Goal: Entertainment & Leisure: Consume media (video, audio)

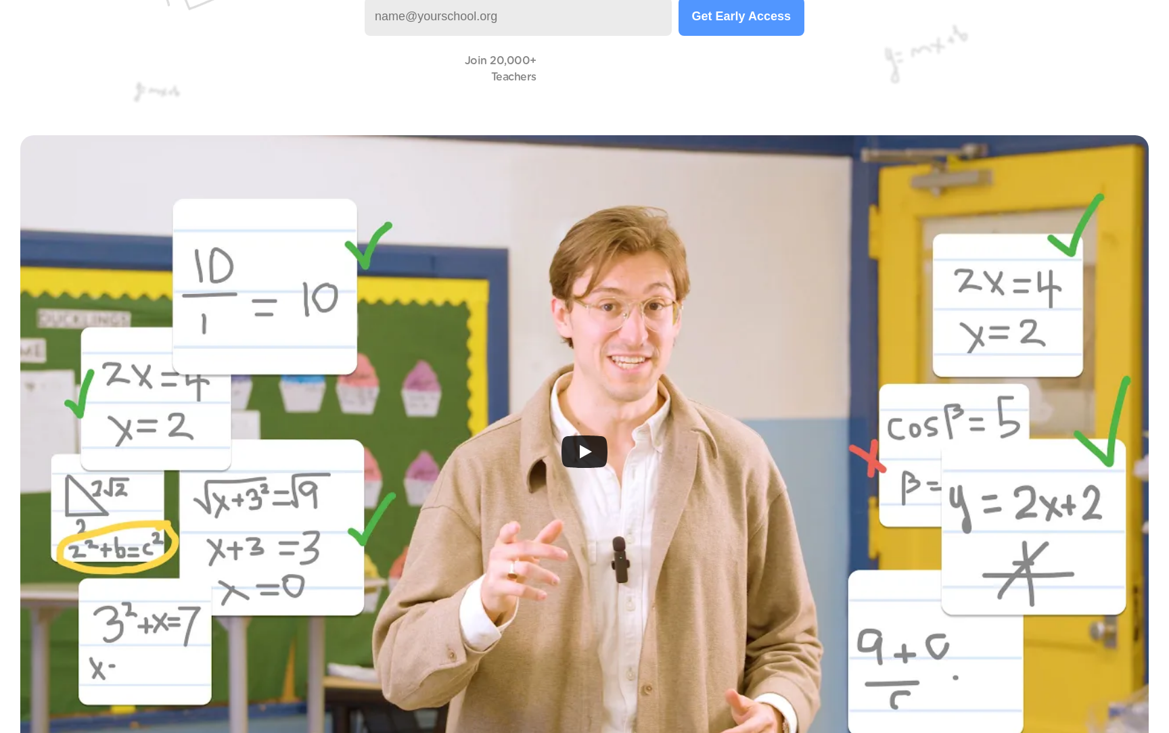
scroll to position [310, 0]
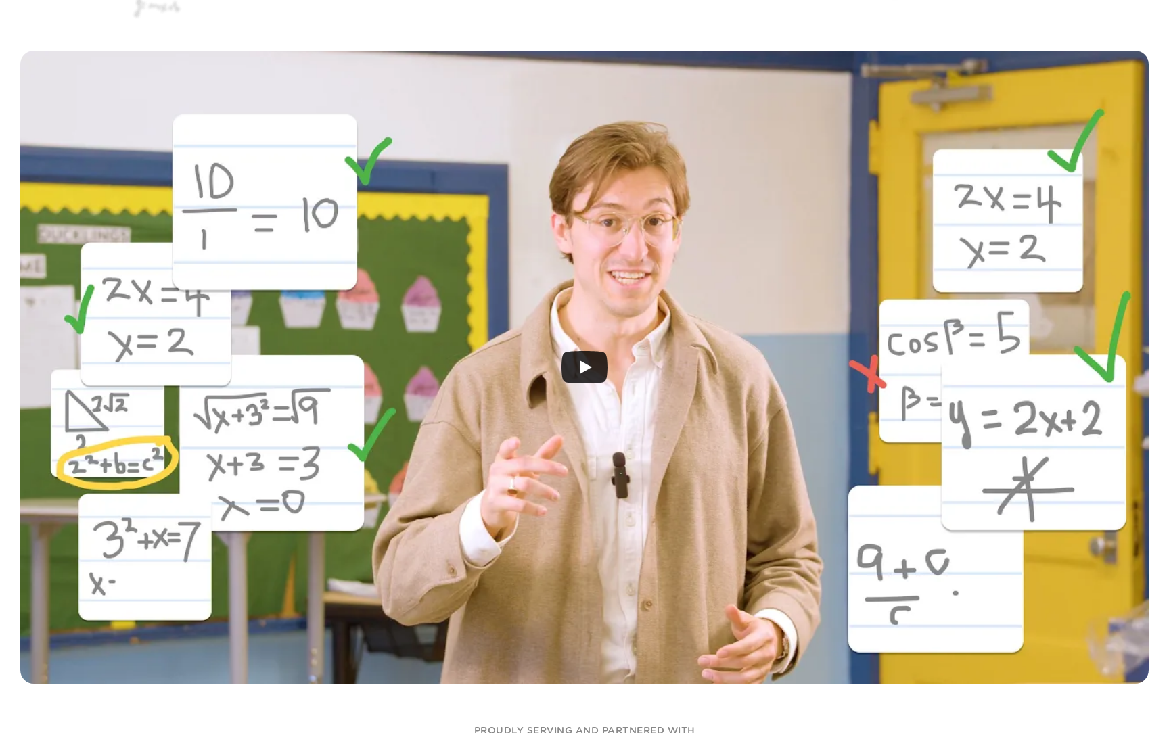
click at [577, 354] on icon "Play" at bounding box center [584, 367] width 46 height 32
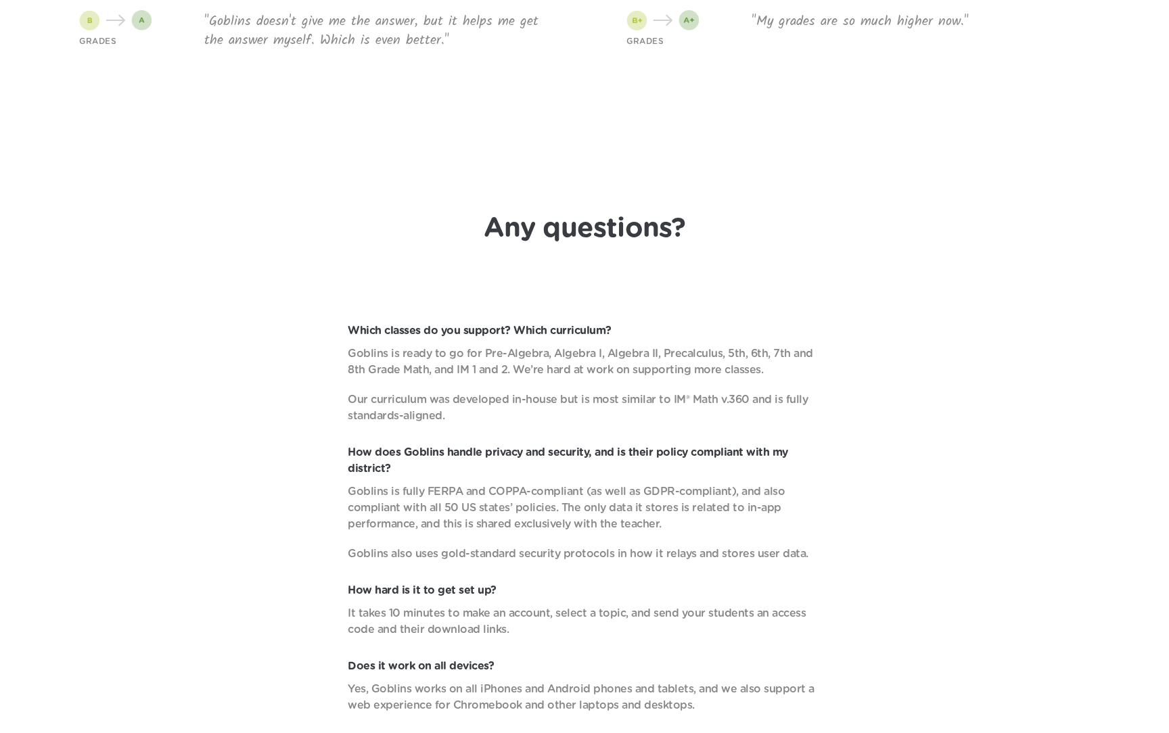
scroll to position [4695, 0]
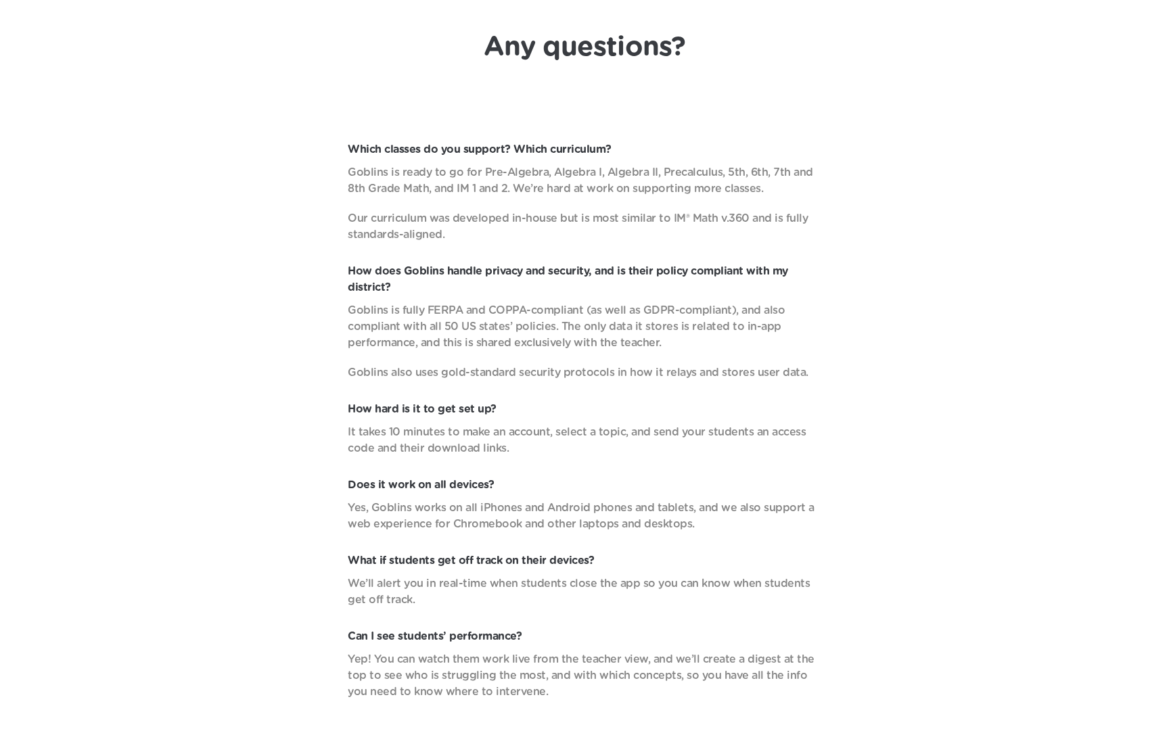
scroll to position [4885, 0]
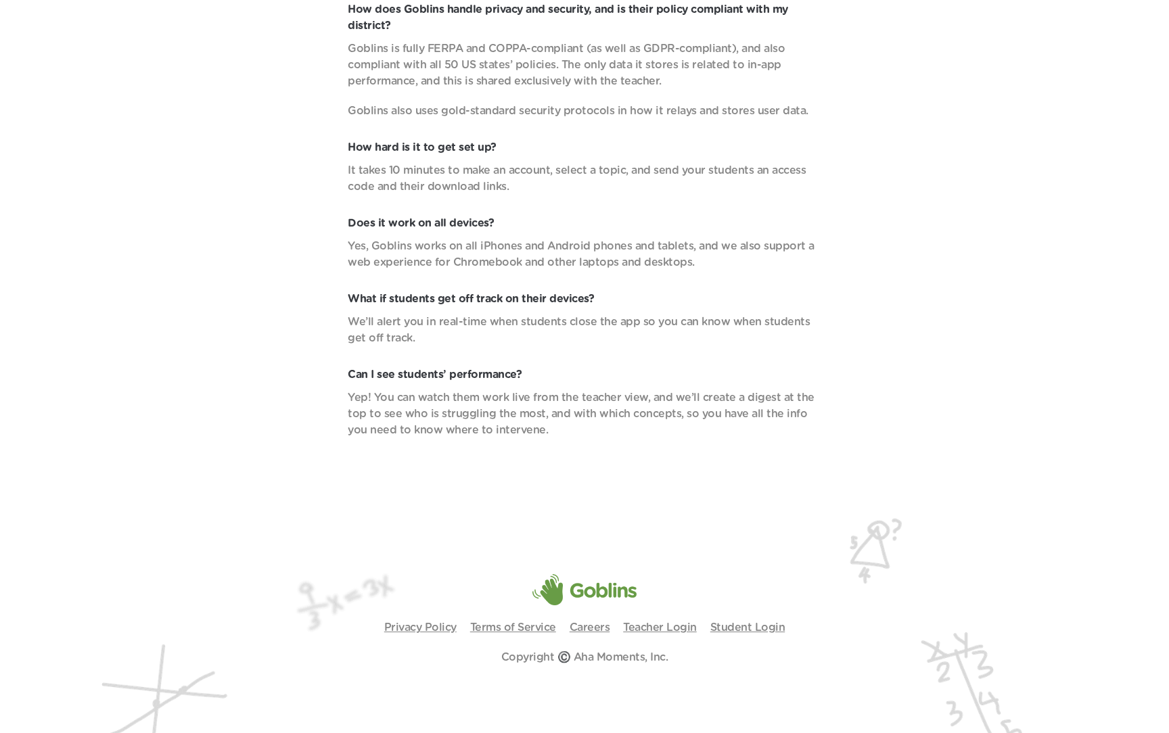
click at [569, 658] on p "Copyright ©️ Aha Moments, Inc." at bounding box center [584, 657] width 167 height 16
drag, startPoint x: 572, startPoint y: 651, endPoint x: 695, endPoint y: 651, distance: 123.8
click at [695, 651] on div "Copyright ©️ Aha Moments, Inc." at bounding box center [584, 657] width 1115 height 16
copy p "Aha Moments, Inc."
